Goal: Check status: Check status

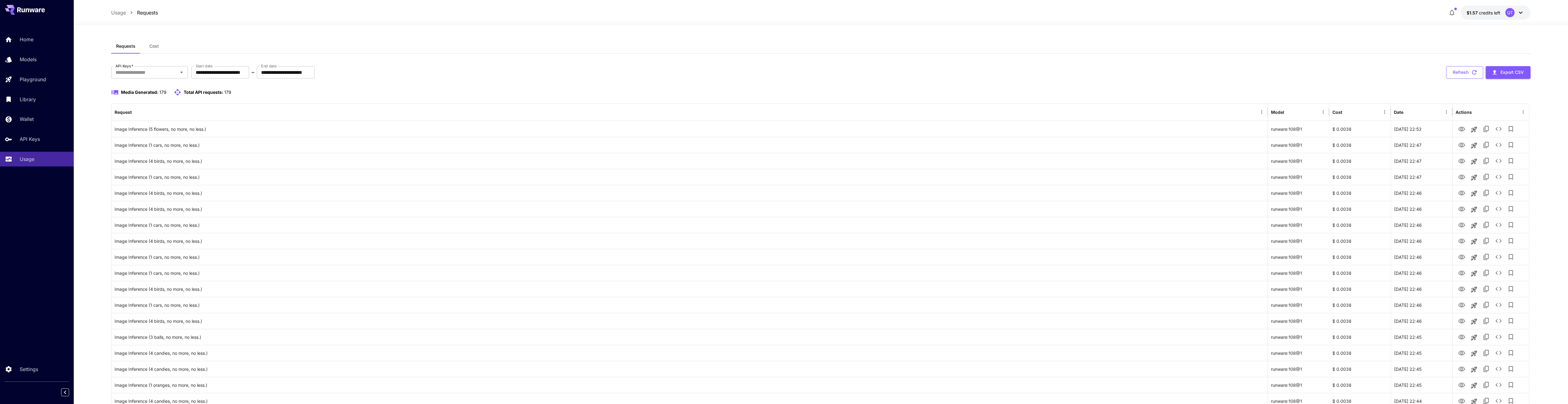
click at [1459, 76] on button "Refresh" at bounding box center [1465, 72] width 37 height 13
click at [1455, 71] on button "Refresh" at bounding box center [1465, 72] width 37 height 13
click at [1458, 147] on icon "View" at bounding box center [1461, 145] width 7 height 7
click at [1458, 135] on div at bounding box center [1491, 129] width 71 height 16
click at [1460, 132] on icon "View" at bounding box center [1461, 129] width 7 height 7
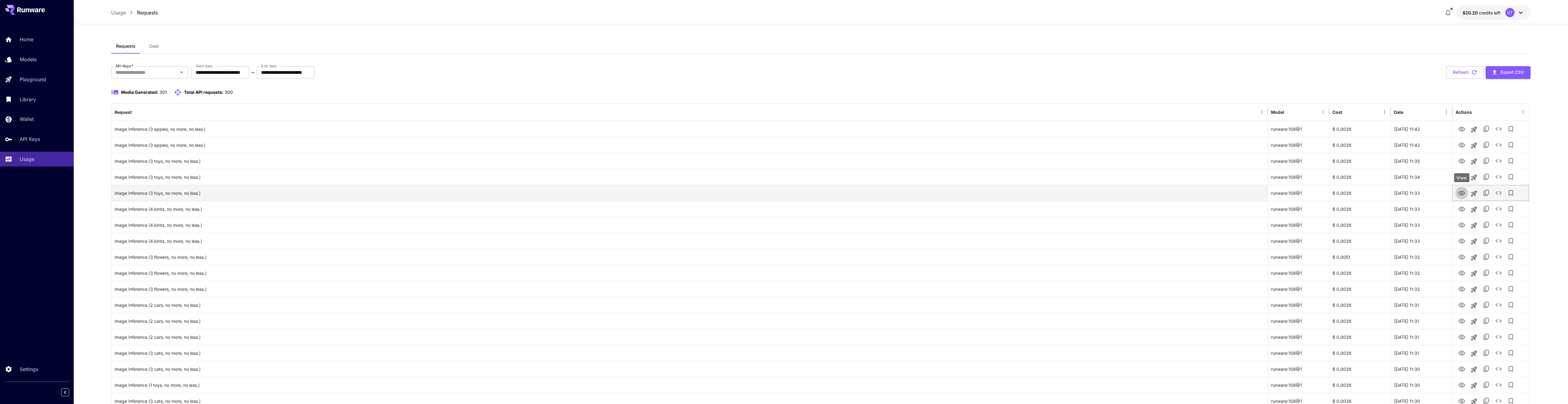
click at [1466, 194] on button "View" at bounding box center [1461, 193] width 12 height 13
click at [1462, 192] on icon "View" at bounding box center [1461, 193] width 7 height 5
click at [1461, 177] on icon "View" at bounding box center [1461, 177] width 7 height 7
click at [1461, 161] on icon "View" at bounding box center [1461, 161] width 7 height 5
